Goal: Task Accomplishment & Management: Manage account settings

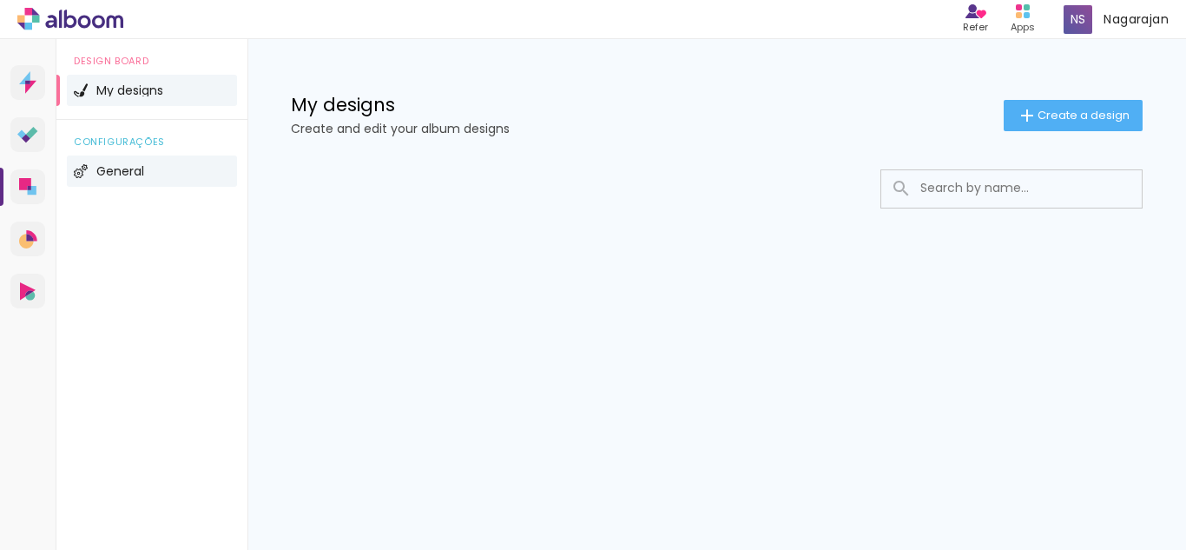
click at [130, 168] on span "General" at bounding box center [120, 171] width 48 height 12
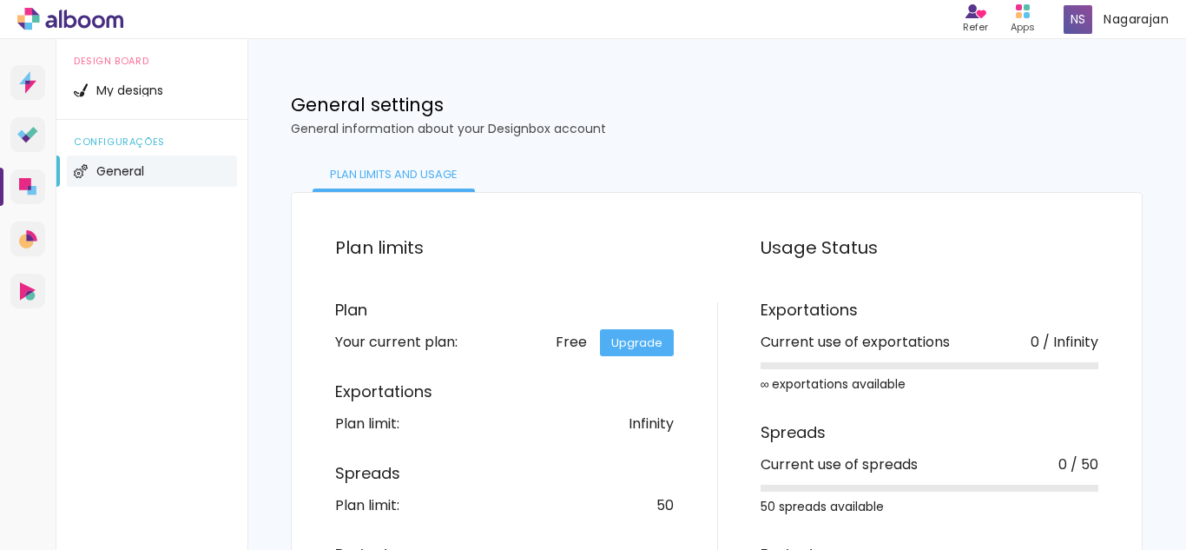
click at [10, 234] on div "Prosite Website + Landing pages Proof Photo and Album proofing Designbox Album …" at bounding box center [28, 314] width 56 height 550
click at [26, 235] on icon at bounding box center [29, 237] width 7 height 7
click at [30, 76] on icon at bounding box center [24, 77] width 11 height 13
